Goal: Information Seeking & Learning: Learn about a topic

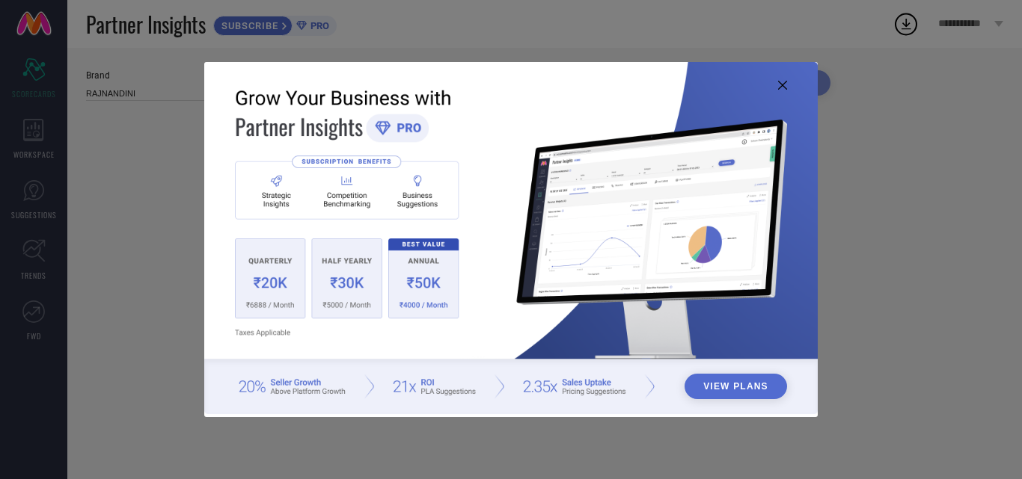
type input "All"
click at [786, 85] on icon at bounding box center [782, 85] width 9 height 9
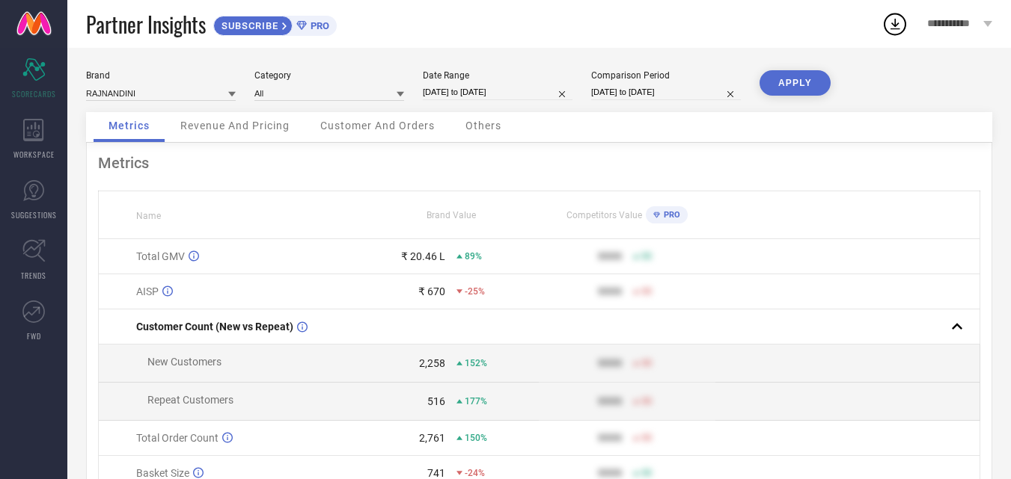
click at [245, 122] on span "Revenue And Pricing" at bounding box center [234, 126] width 109 height 12
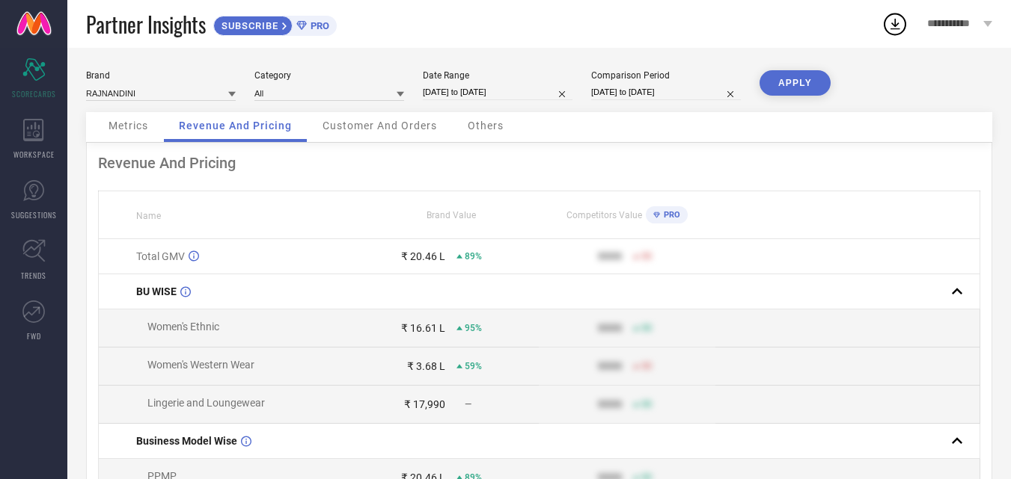
click at [340, 127] on span "Customer And Orders" at bounding box center [379, 126] width 114 height 12
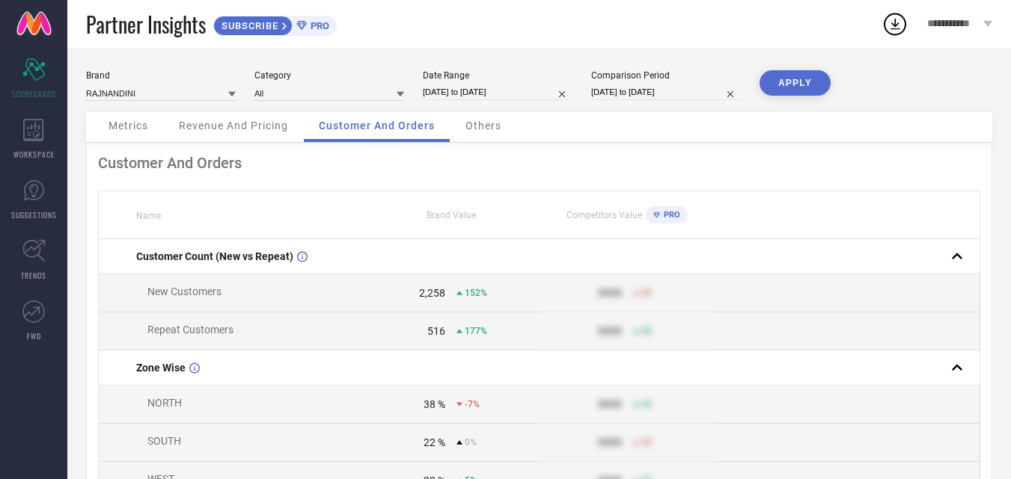
click at [502, 126] on div "Others" at bounding box center [483, 127] width 66 height 30
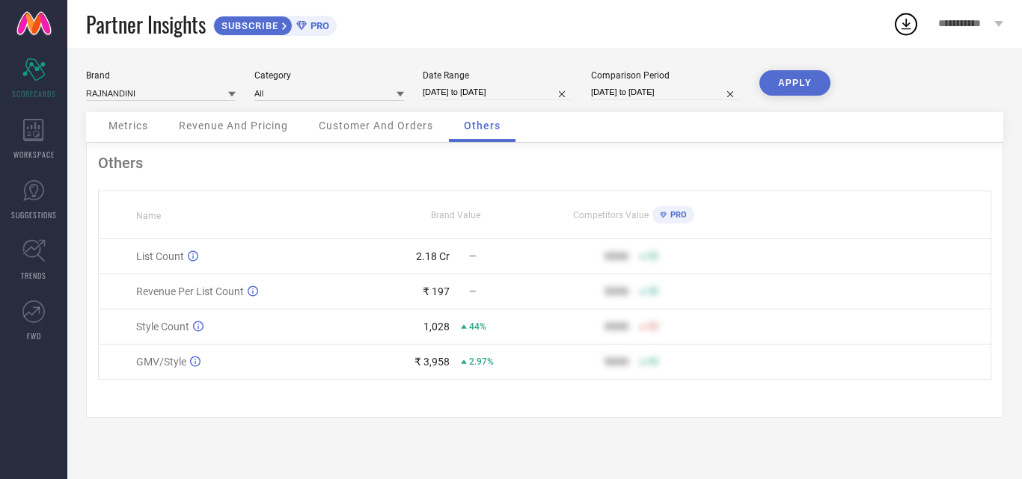
click at [351, 131] on span "Customer And Orders" at bounding box center [376, 126] width 114 height 12
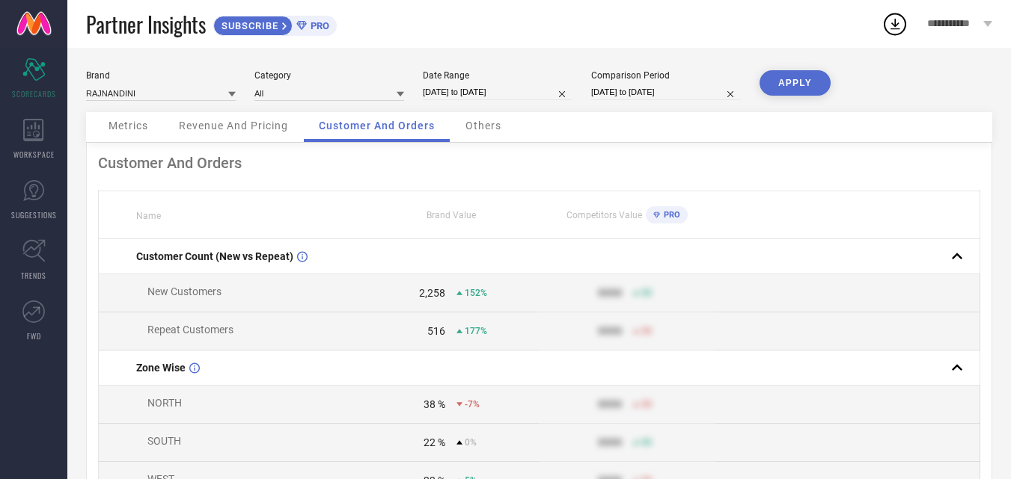
click at [154, 127] on div "Metrics" at bounding box center [129, 127] width 70 height 30
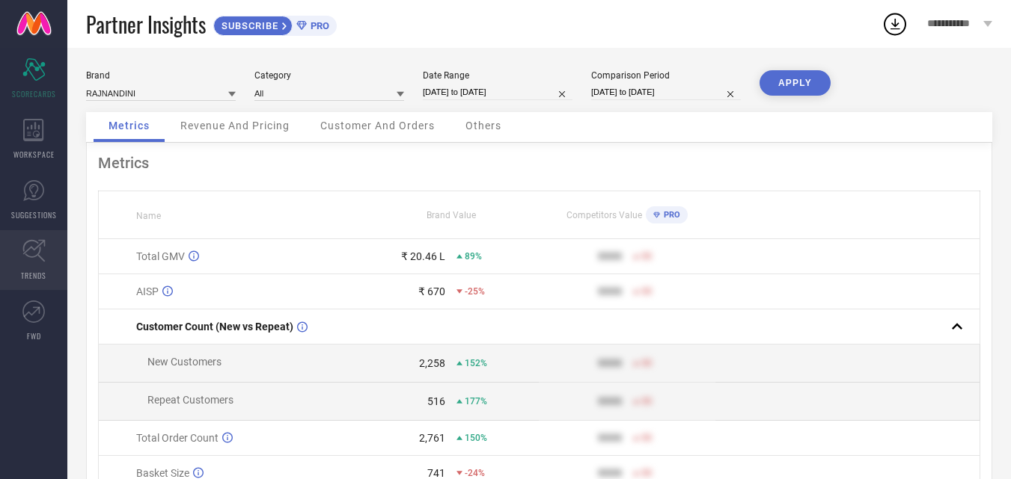
click at [44, 260] on icon at bounding box center [33, 250] width 23 height 23
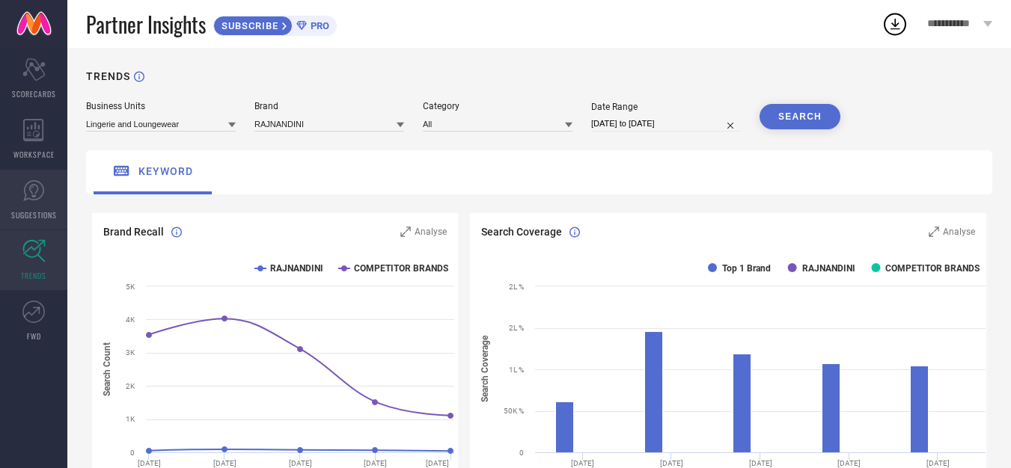
click at [44, 211] on span "SUGGESTIONS" at bounding box center [34, 214] width 46 height 11
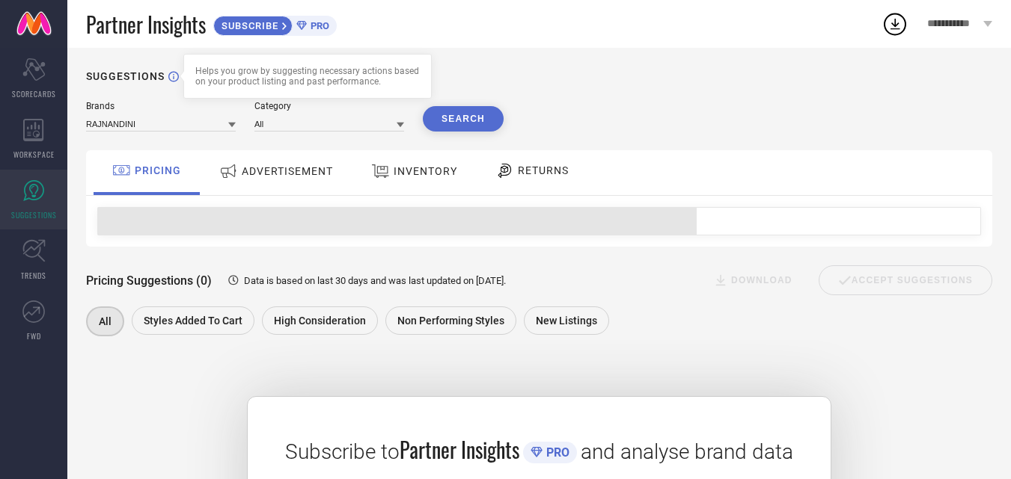
click at [174, 77] on icon at bounding box center [173, 76] width 10 height 10
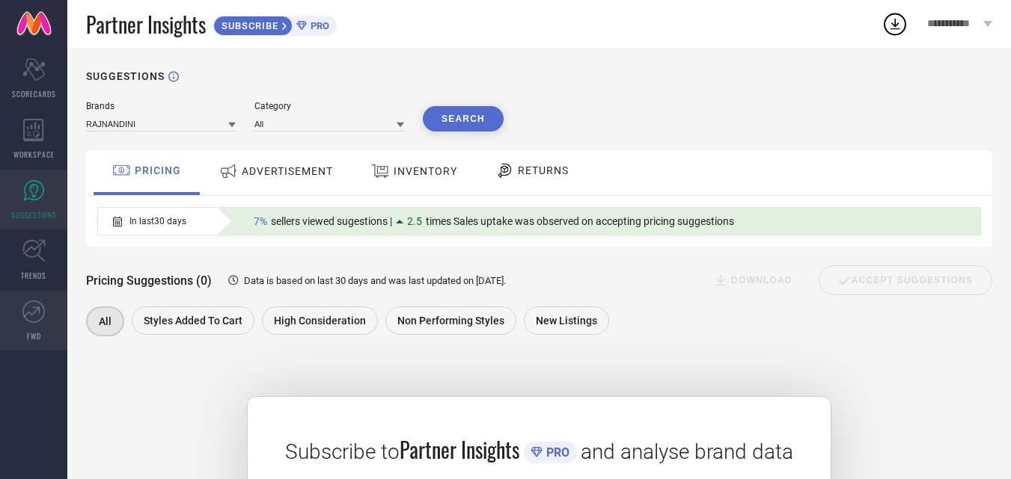
click at [27, 335] on span "FWD" at bounding box center [34, 336] width 14 height 11
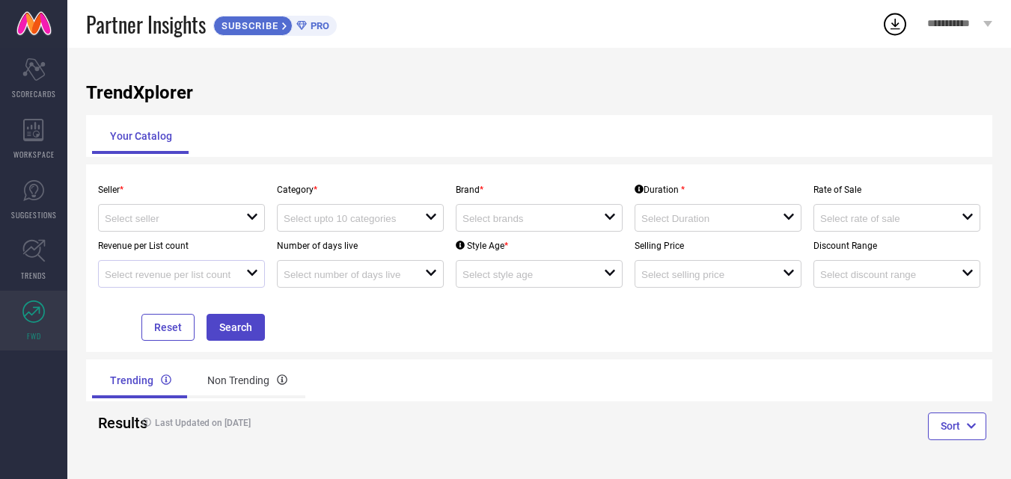
scroll to position [1, 0]
click at [242, 382] on div "Non Trending" at bounding box center [247, 381] width 116 height 36
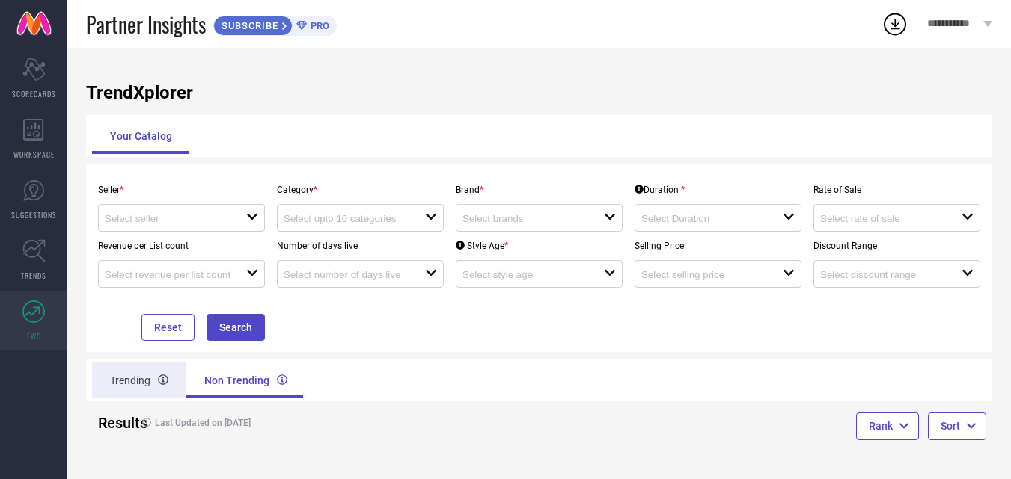
click at [139, 390] on div "Trending" at bounding box center [139, 381] width 94 height 36
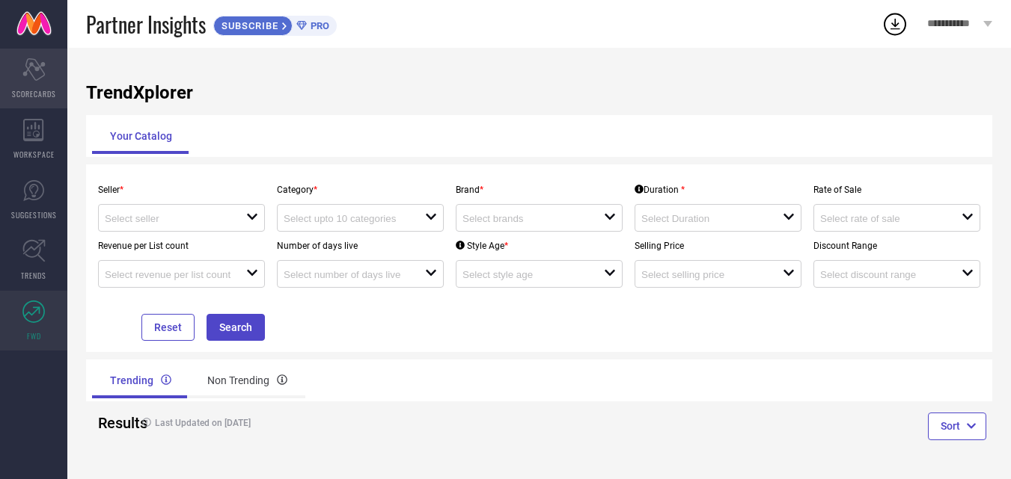
click at [30, 94] on span "SCORECARDS" at bounding box center [34, 93] width 44 height 11
